Goal: Task Accomplishment & Management: Complete application form

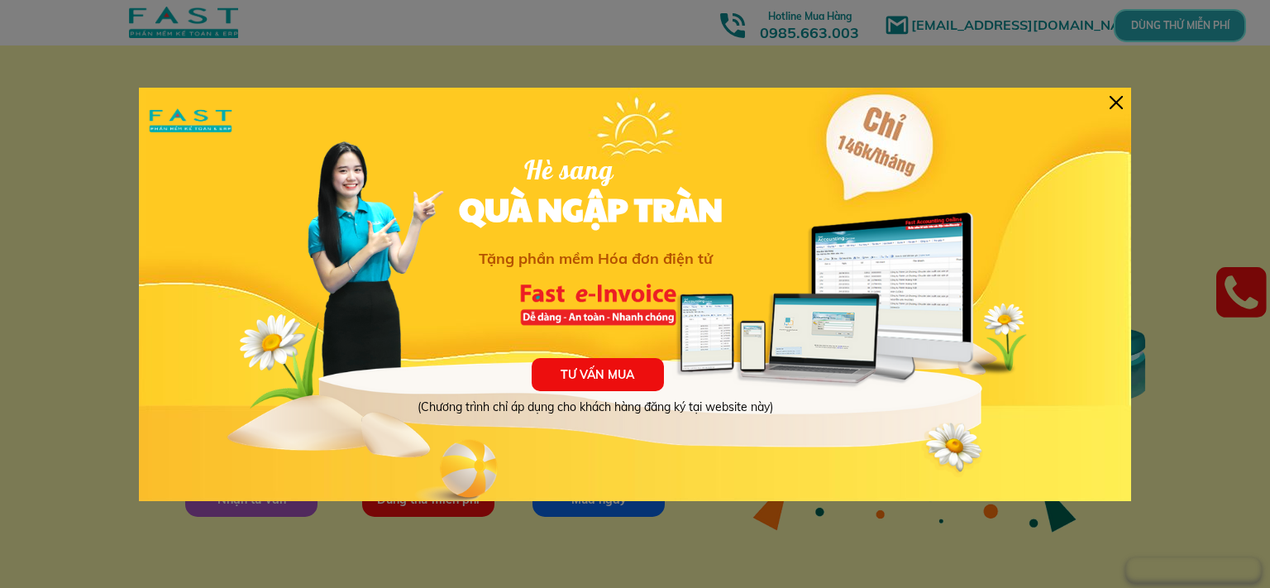
click at [1117, 96] on div "TƯ VẤN MUA (Chương trình chỉ áp dụng cho khách hàng đăng ký tại website này) Hè…" at bounding box center [635, 294] width 992 height 413
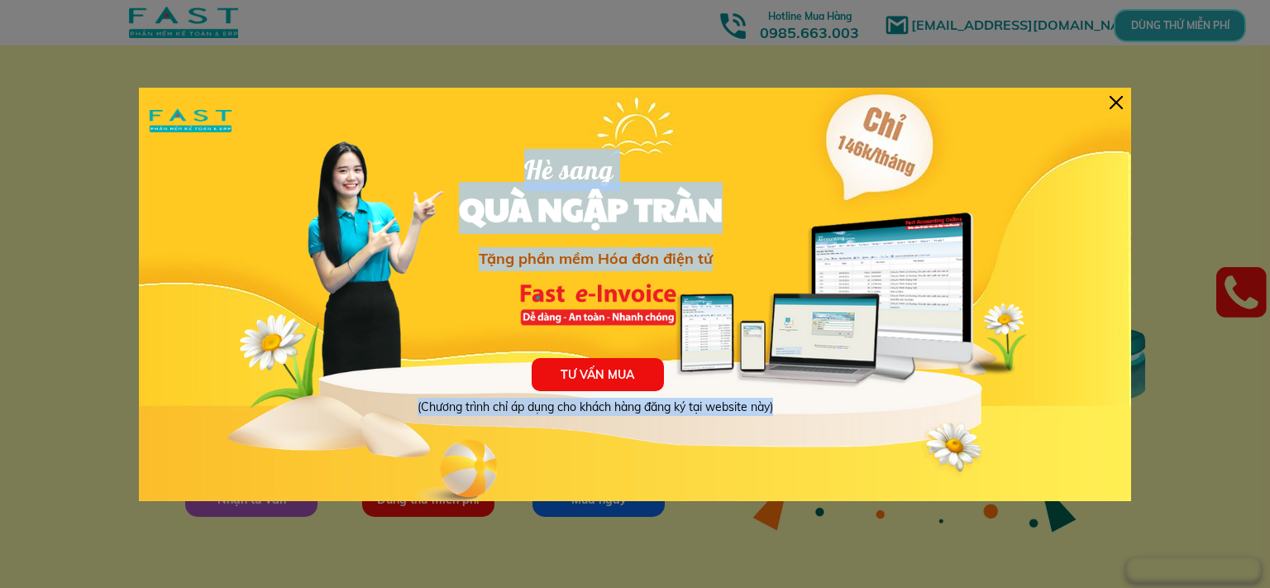
click at [1117, 99] on div at bounding box center [1116, 102] width 13 height 13
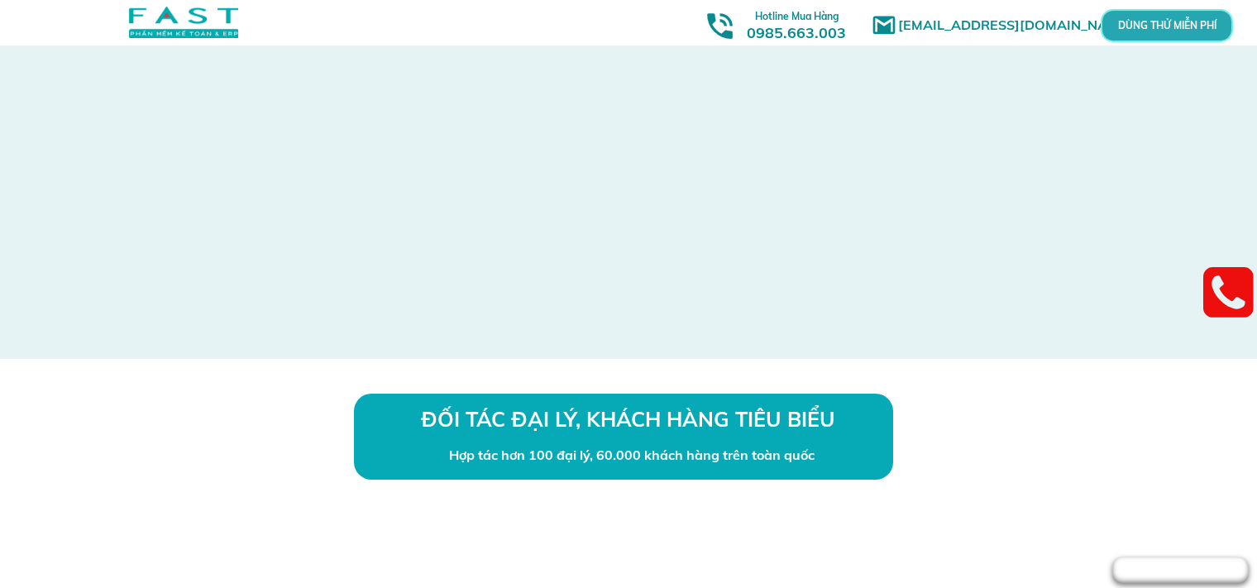
scroll to position [4851, 0]
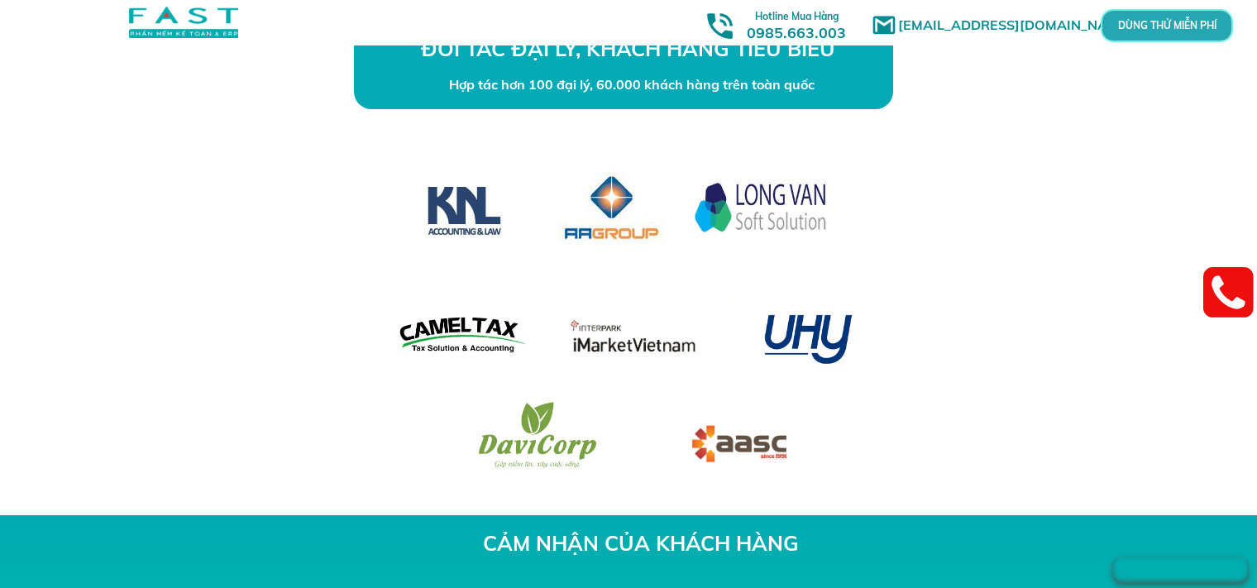
click at [112, 258] on div "ĐỐI TÁC ĐẠI LÝ, KHÁCH HÀNG TIÊU BIỂU Hợp tác hơn 100 đại lý, 60.000 khách hàng …" at bounding box center [628, 251] width 1257 height 527
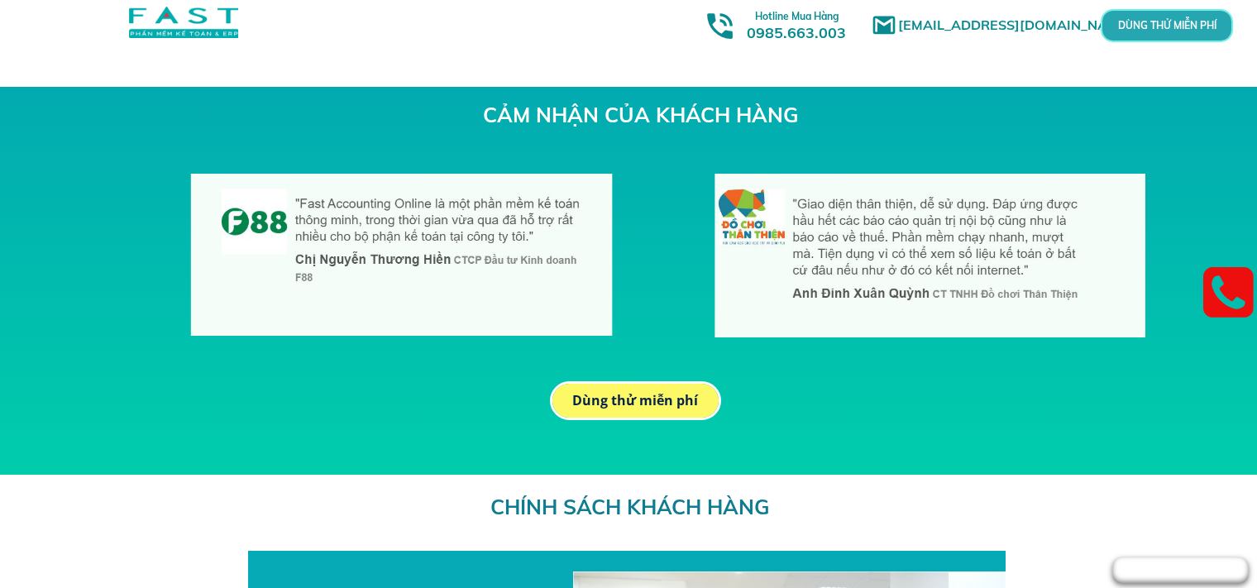
scroll to position [5227, 0]
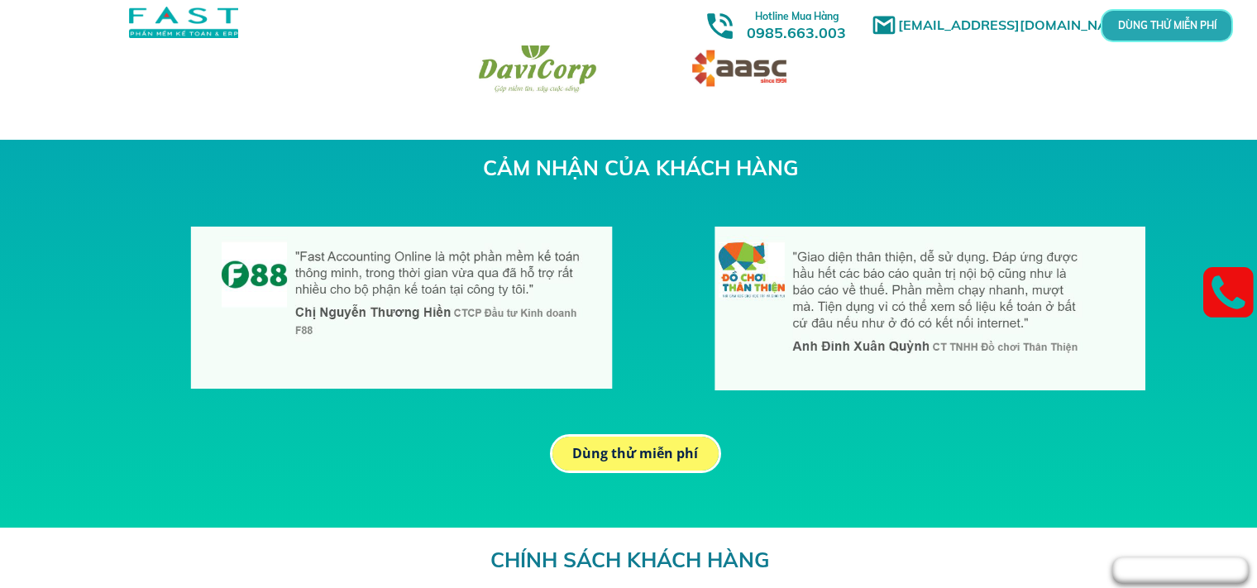
click at [1231, 308] on link at bounding box center [1228, 294] width 50 height 62
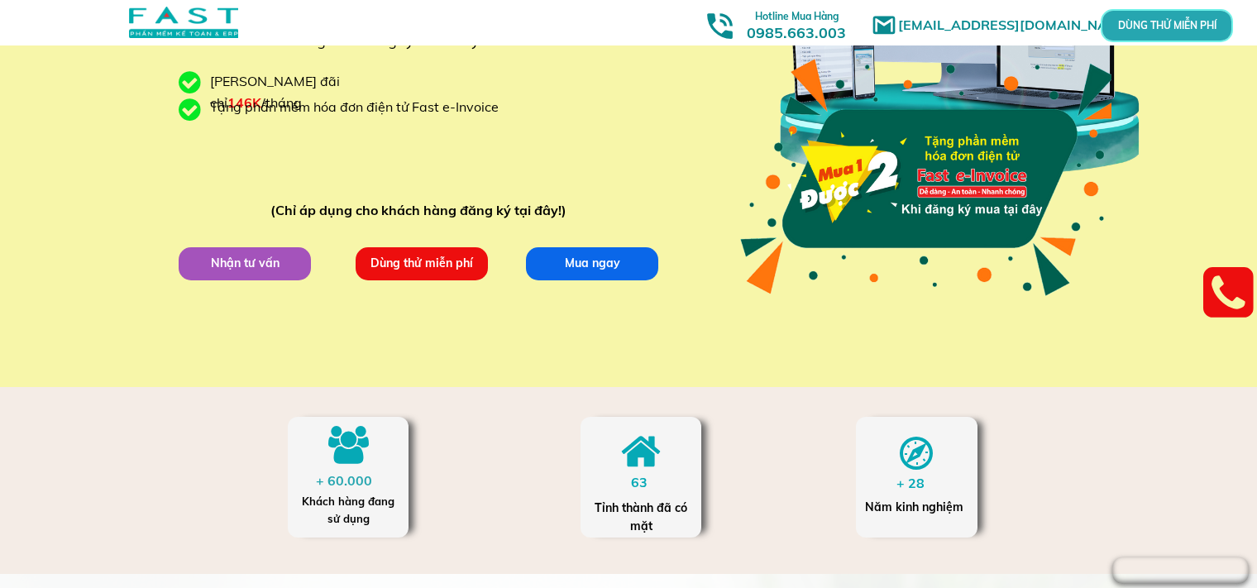
scroll to position [155, 0]
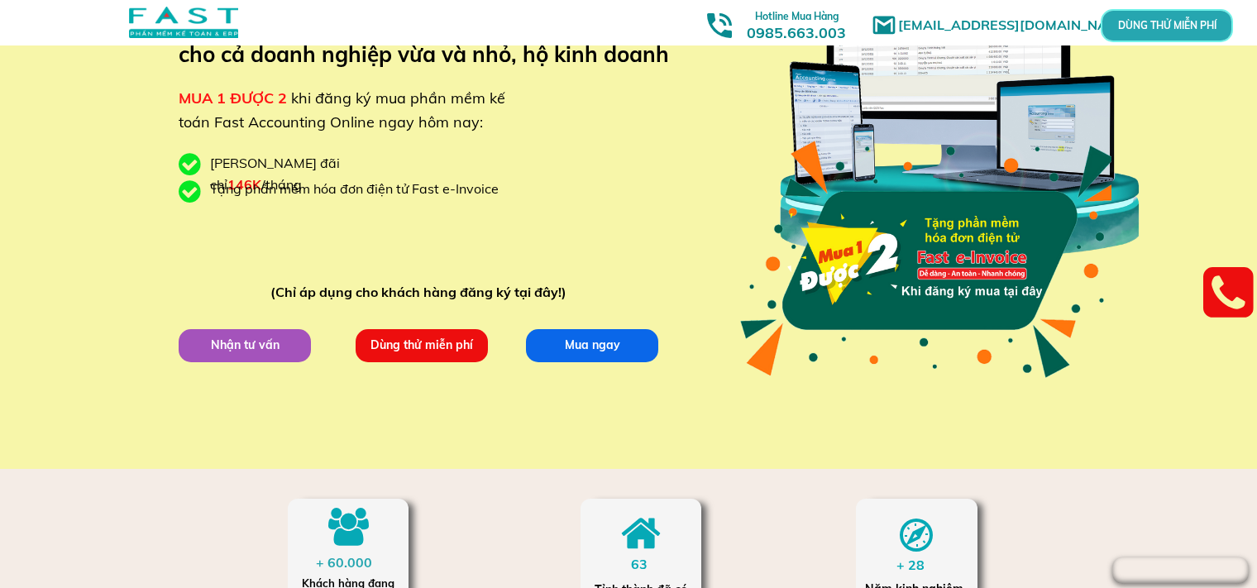
click at [1189, 22] on p "DÙNG THỬ MIỄN PHÍ" at bounding box center [1167, 26] width 44 height 10
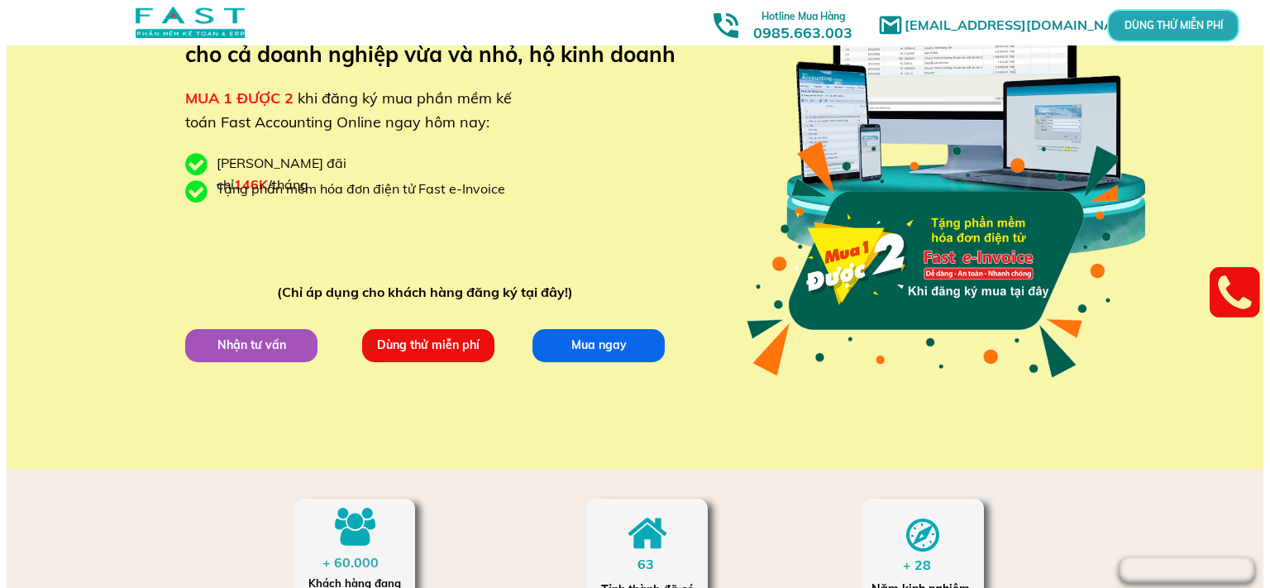
scroll to position [0, 0]
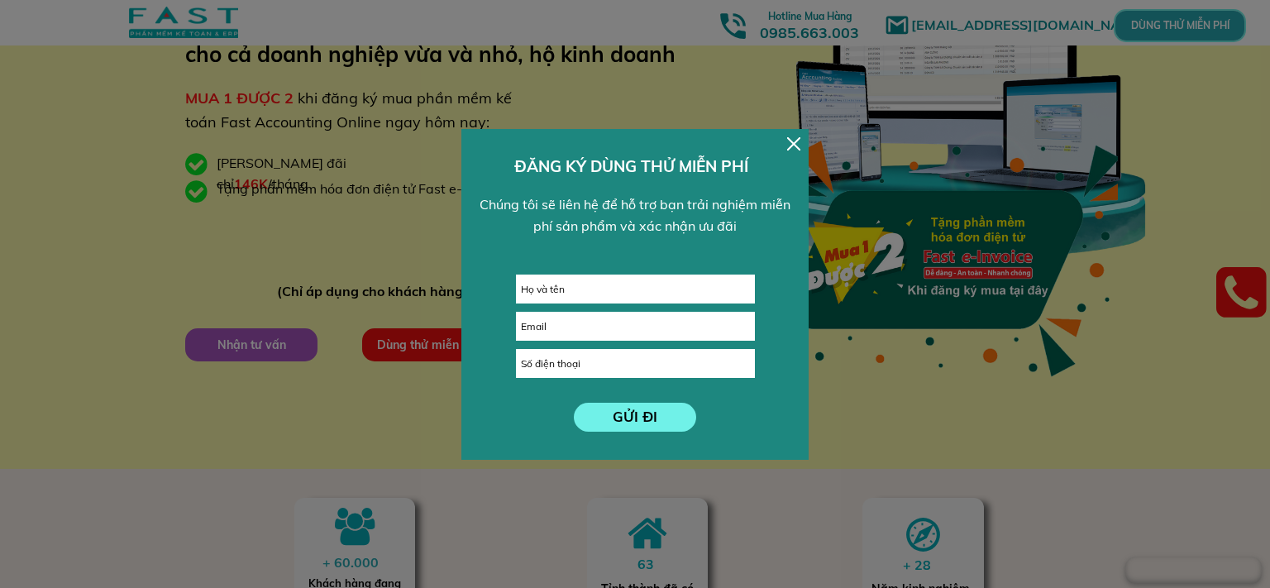
click at [789, 137] on div at bounding box center [793, 143] width 13 height 13
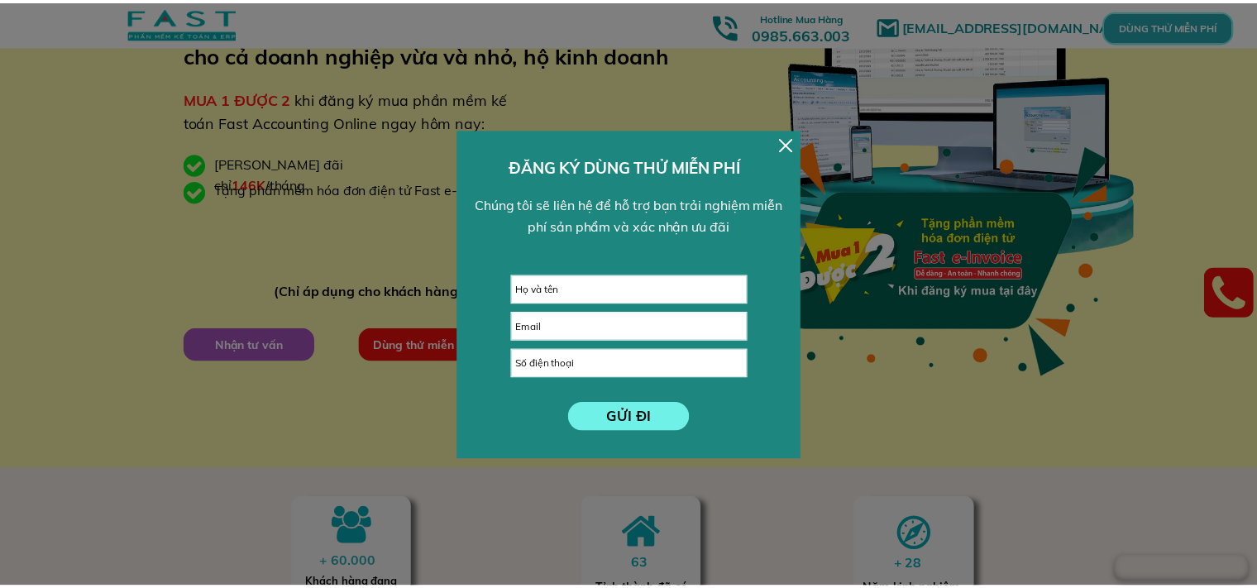
scroll to position [155, 0]
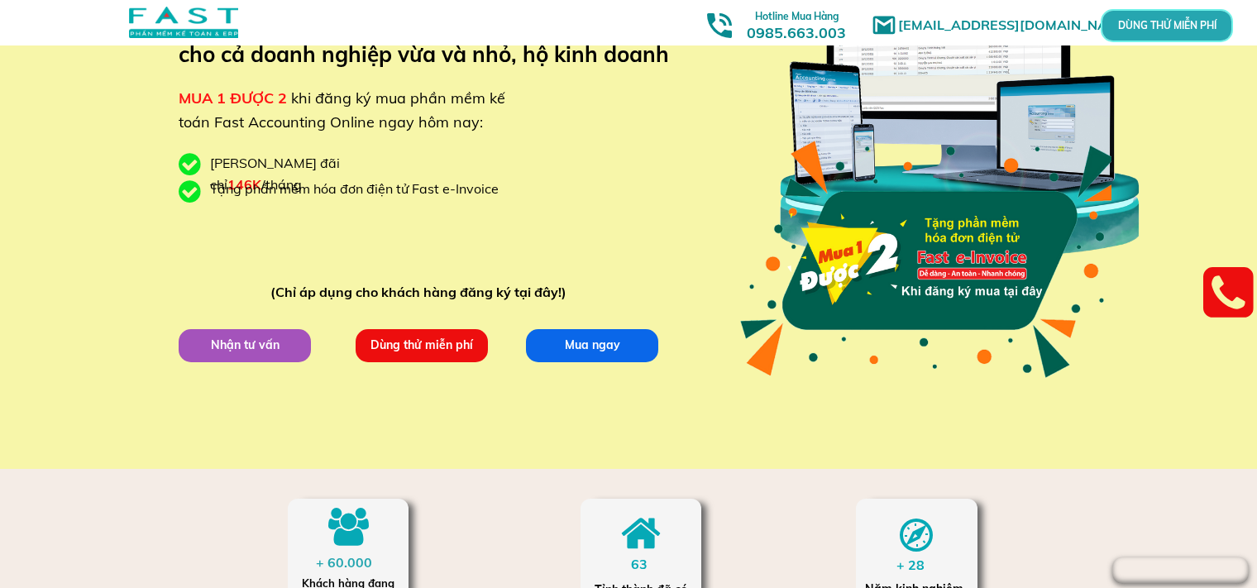
click at [251, 348] on p "Nhận tư vấn" at bounding box center [245, 345] width 134 height 34
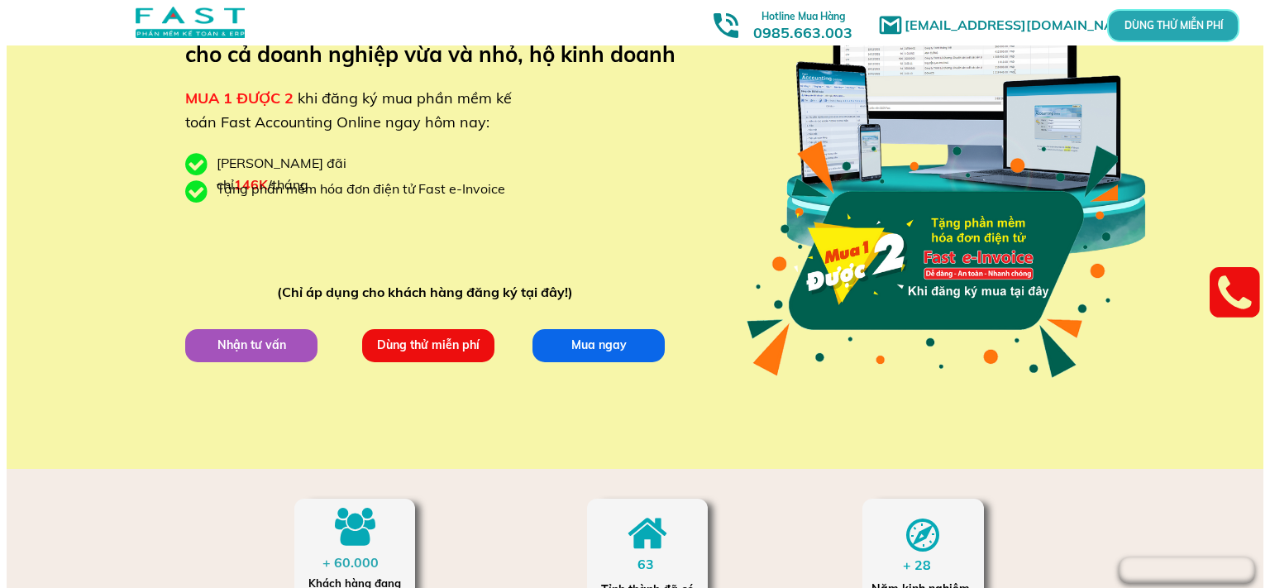
scroll to position [0, 0]
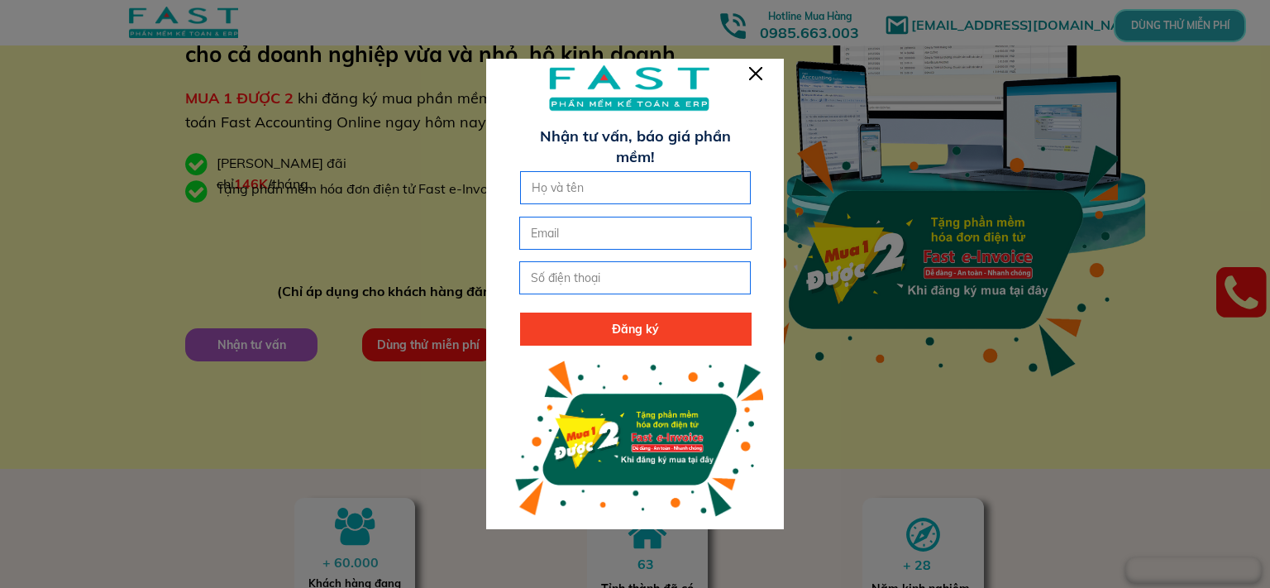
click at [587, 185] on input "text" at bounding box center [636, 187] width 217 height 31
type input "[PERSON_NAME]"
click at [548, 281] on input "tel" at bounding box center [635, 277] width 217 height 31
type input "0969881711"
type input "[EMAIL_ADDRESS][DOMAIN_NAME]"
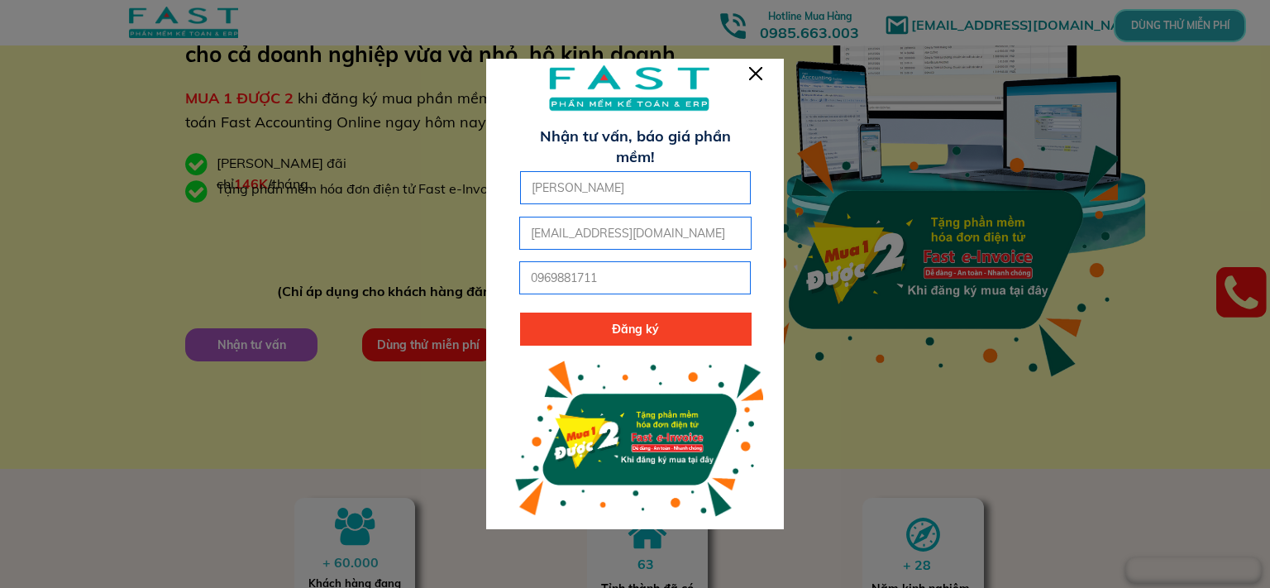
click at [693, 34] on div at bounding box center [635, 294] width 1270 height 588
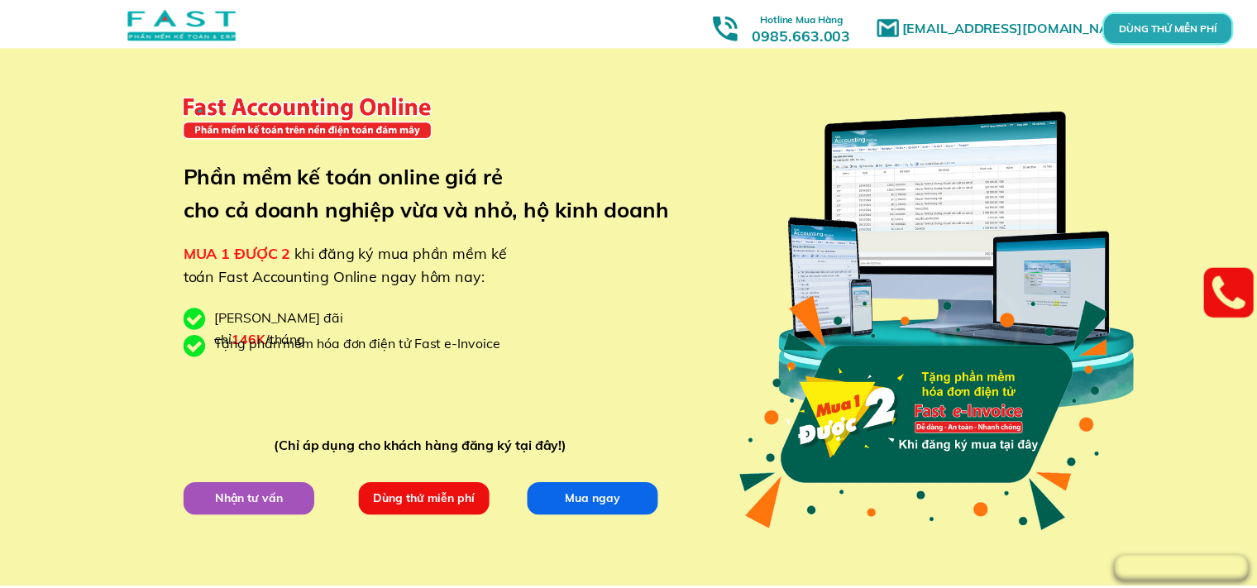
scroll to position [155, 0]
